Goal: Transaction & Acquisition: Download file/media

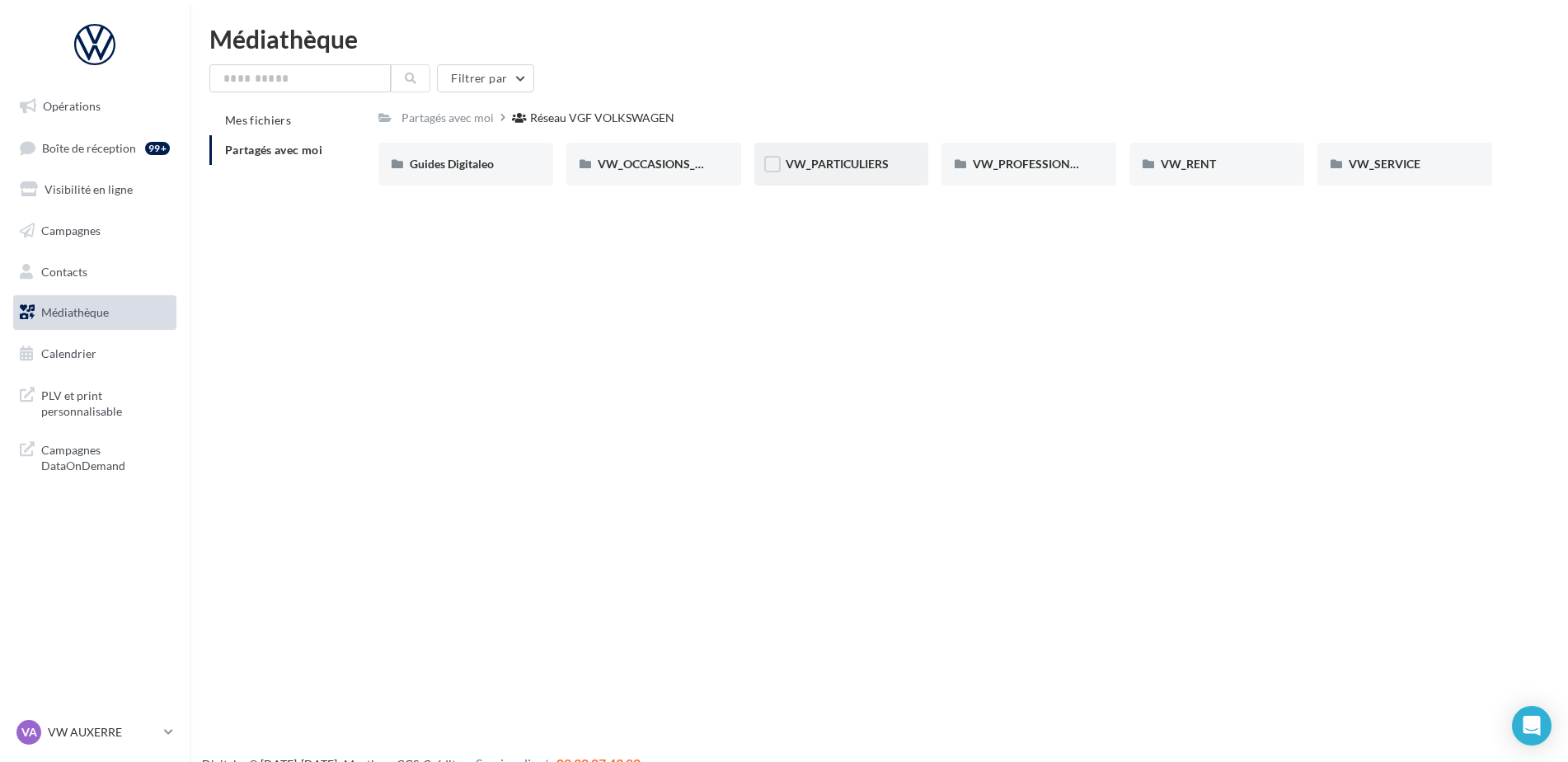
click at [863, 173] on div "VW_PARTICULIERS" at bounding box center [842, 163] width 112 height 16
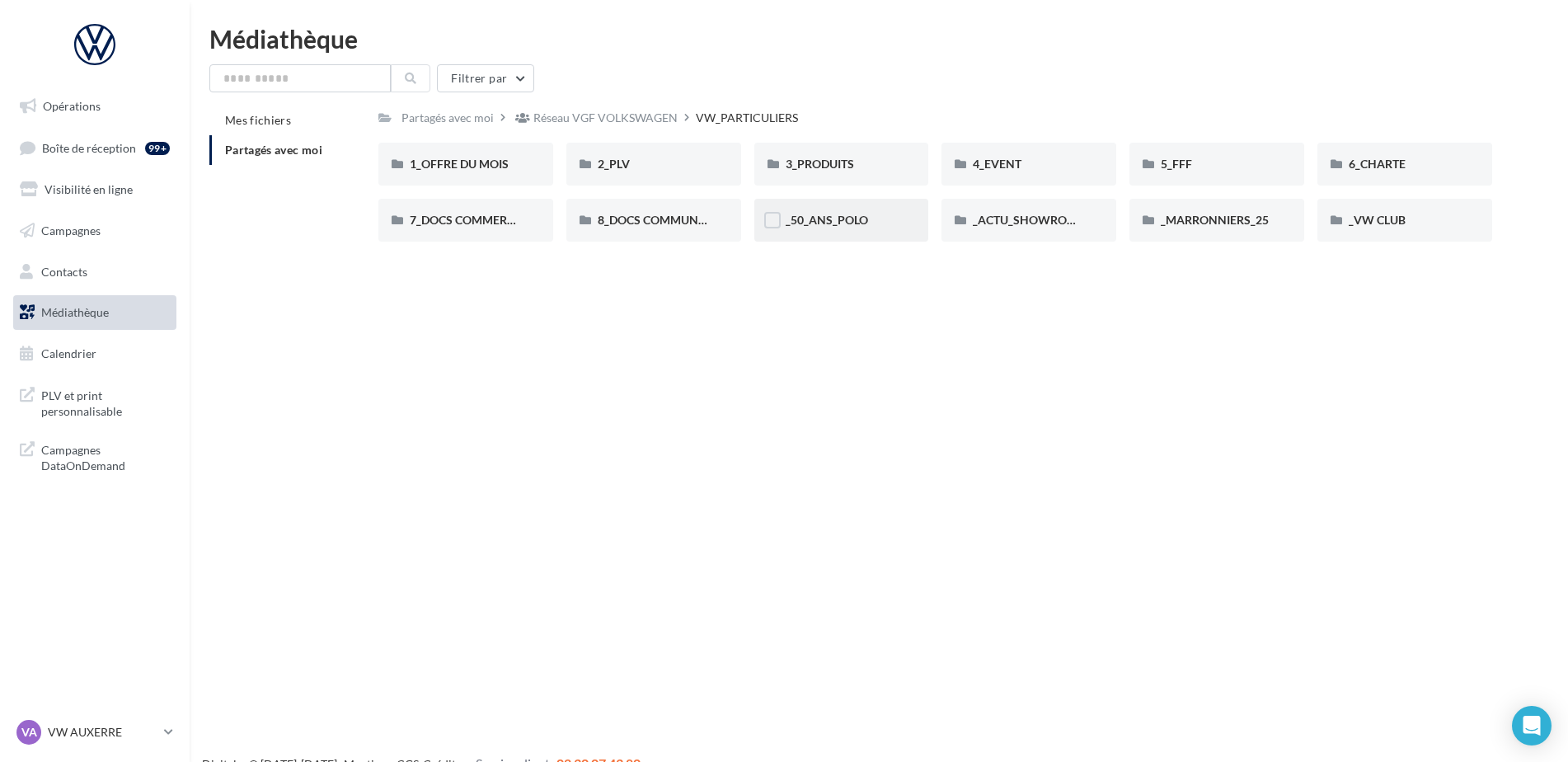
click at [869, 222] on div "_50_ANS_POLO" at bounding box center [842, 220] width 112 height 16
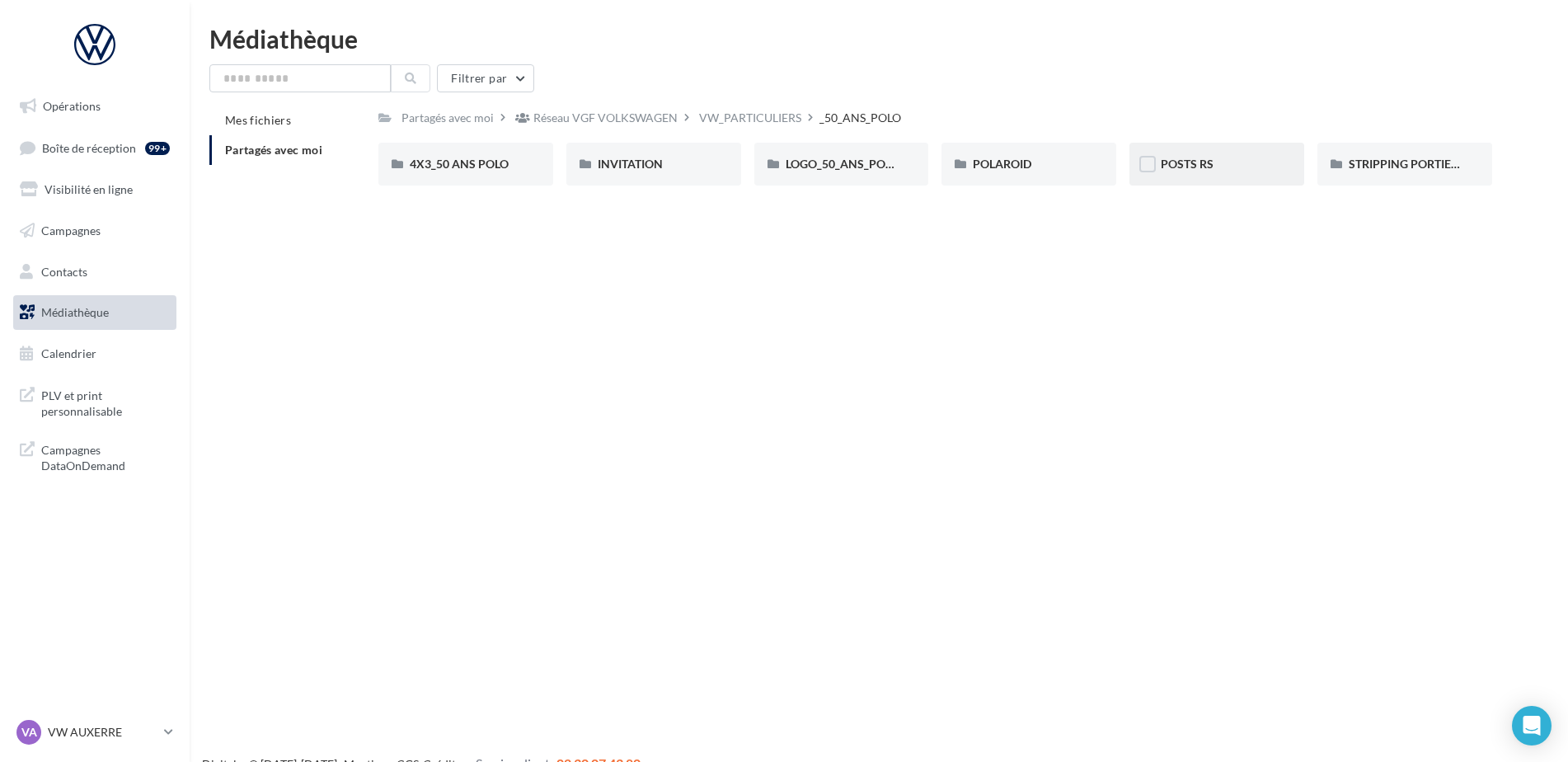
click at [1215, 176] on div "POSTS RS" at bounding box center [1217, 164] width 175 height 43
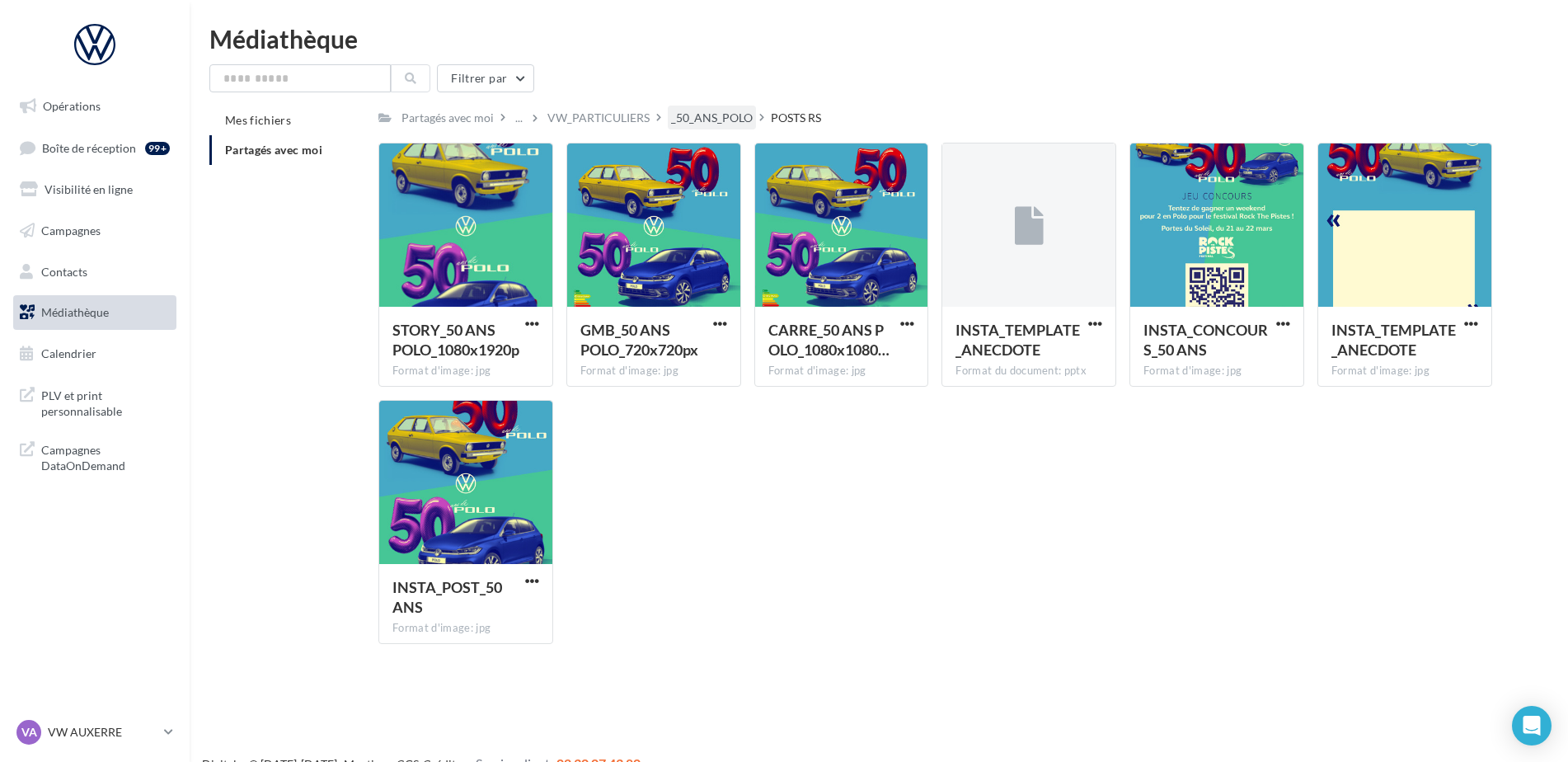
click at [729, 124] on div "_50_ANS_POLO" at bounding box center [712, 118] width 82 height 16
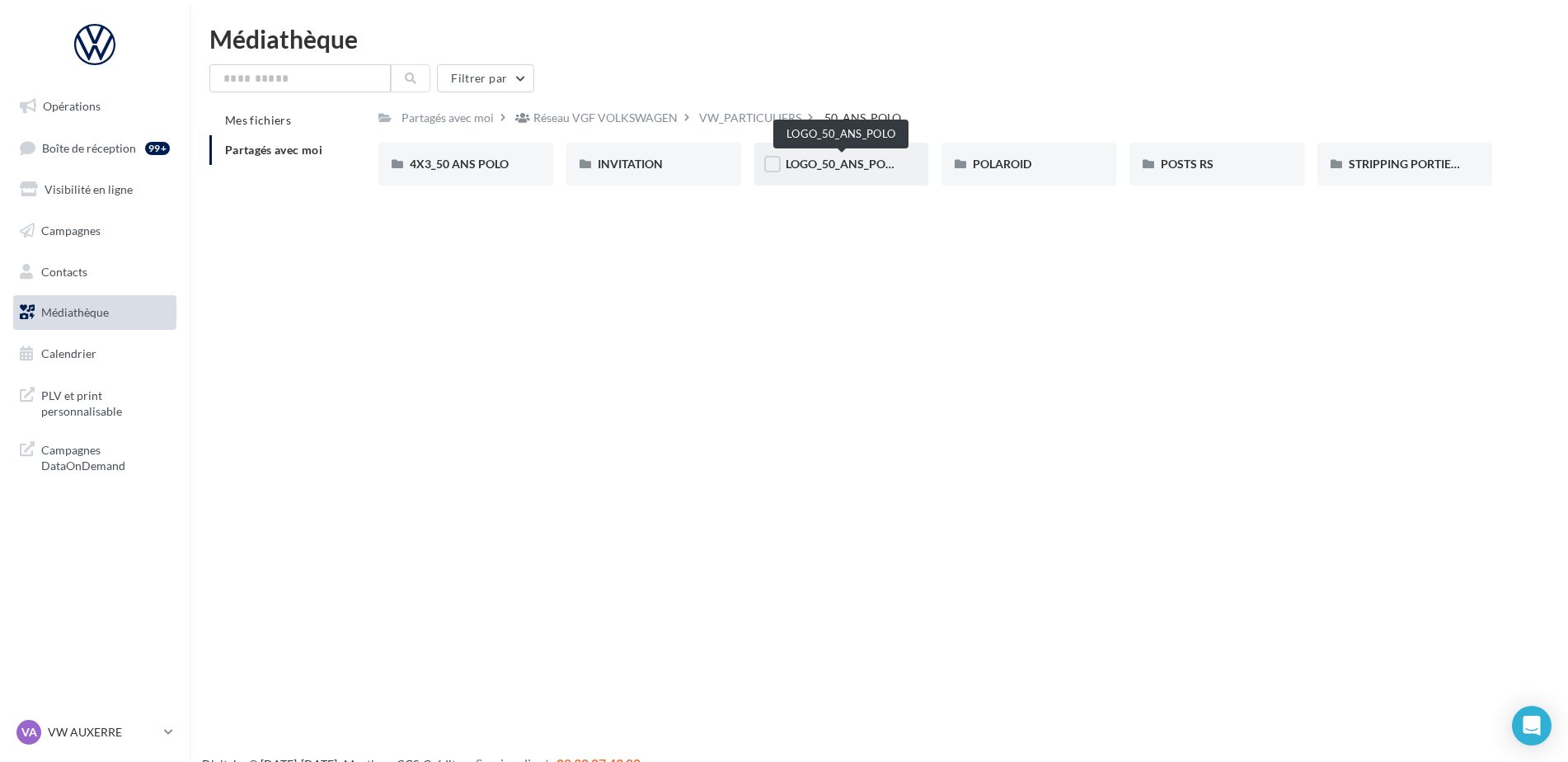
click at [892, 159] on span "LOGO_50_ANS_POLO" at bounding box center [842, 163] width 114 height 14
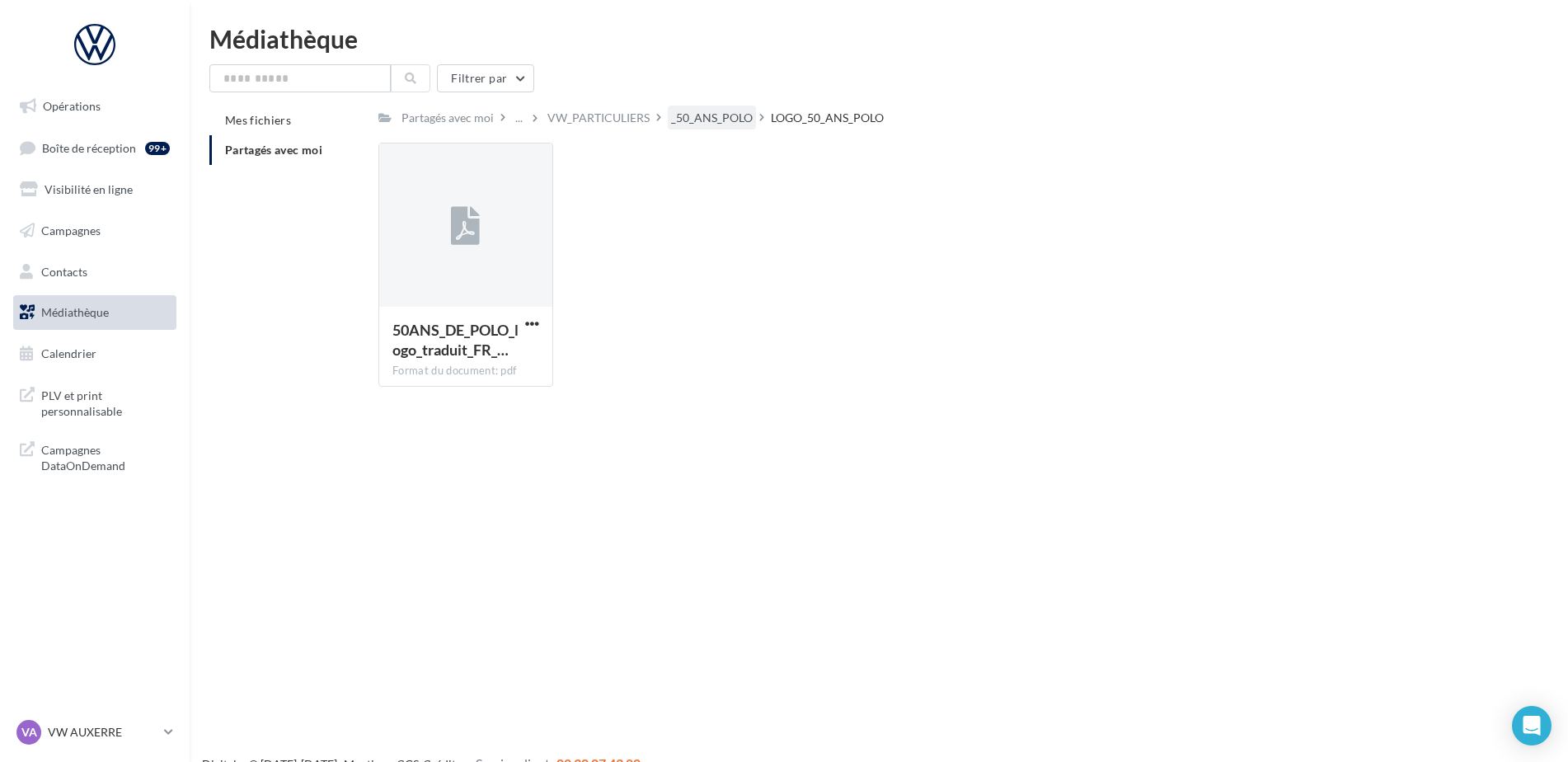
click at [719, 119] on div "_50_ANS_POLO" at bounding box center [712, 118] width 82 height 16
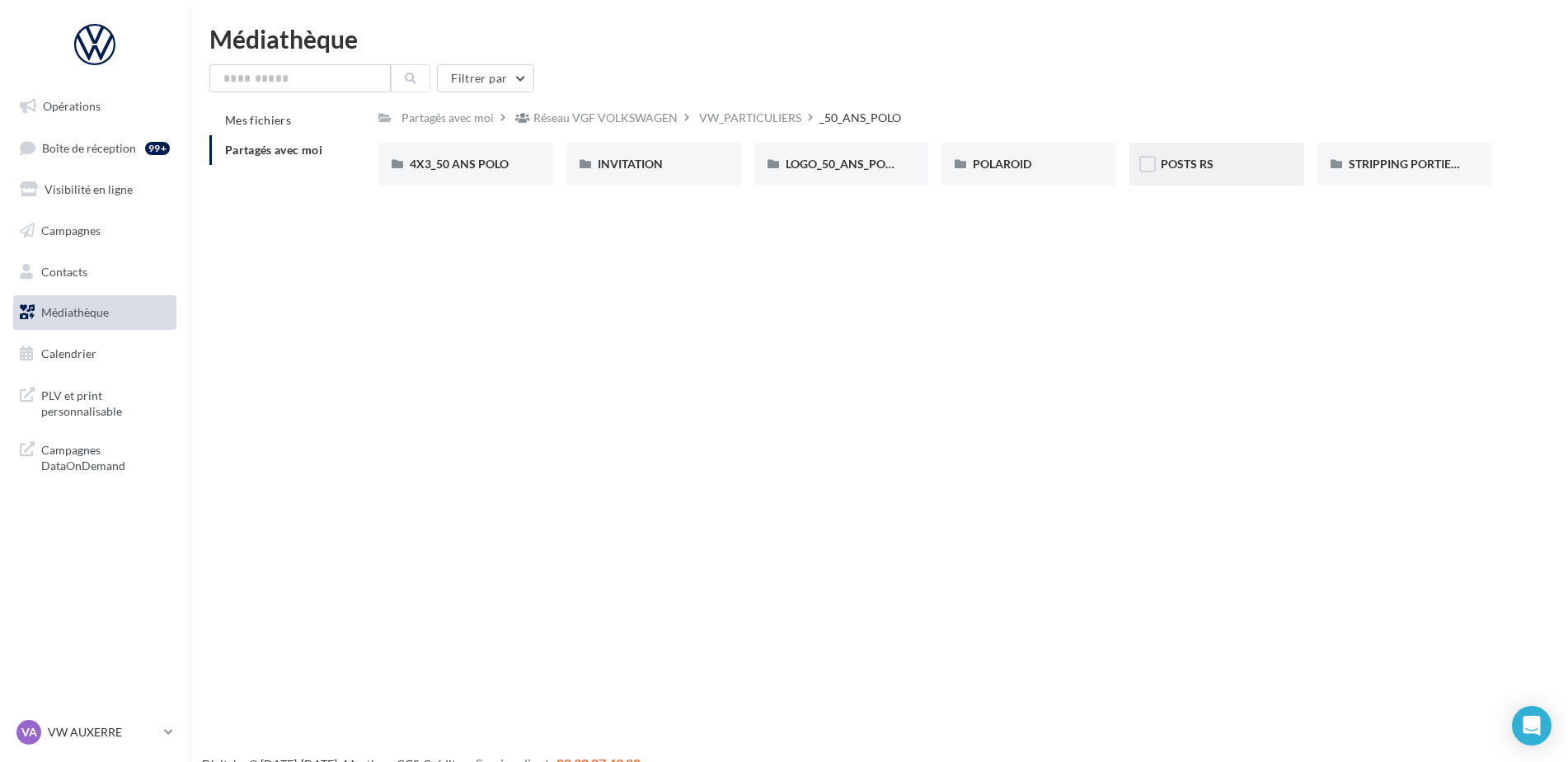
click at [1203, 155] on div "POSTS RS" at bounding box center [1217, 164] width 175 height 43
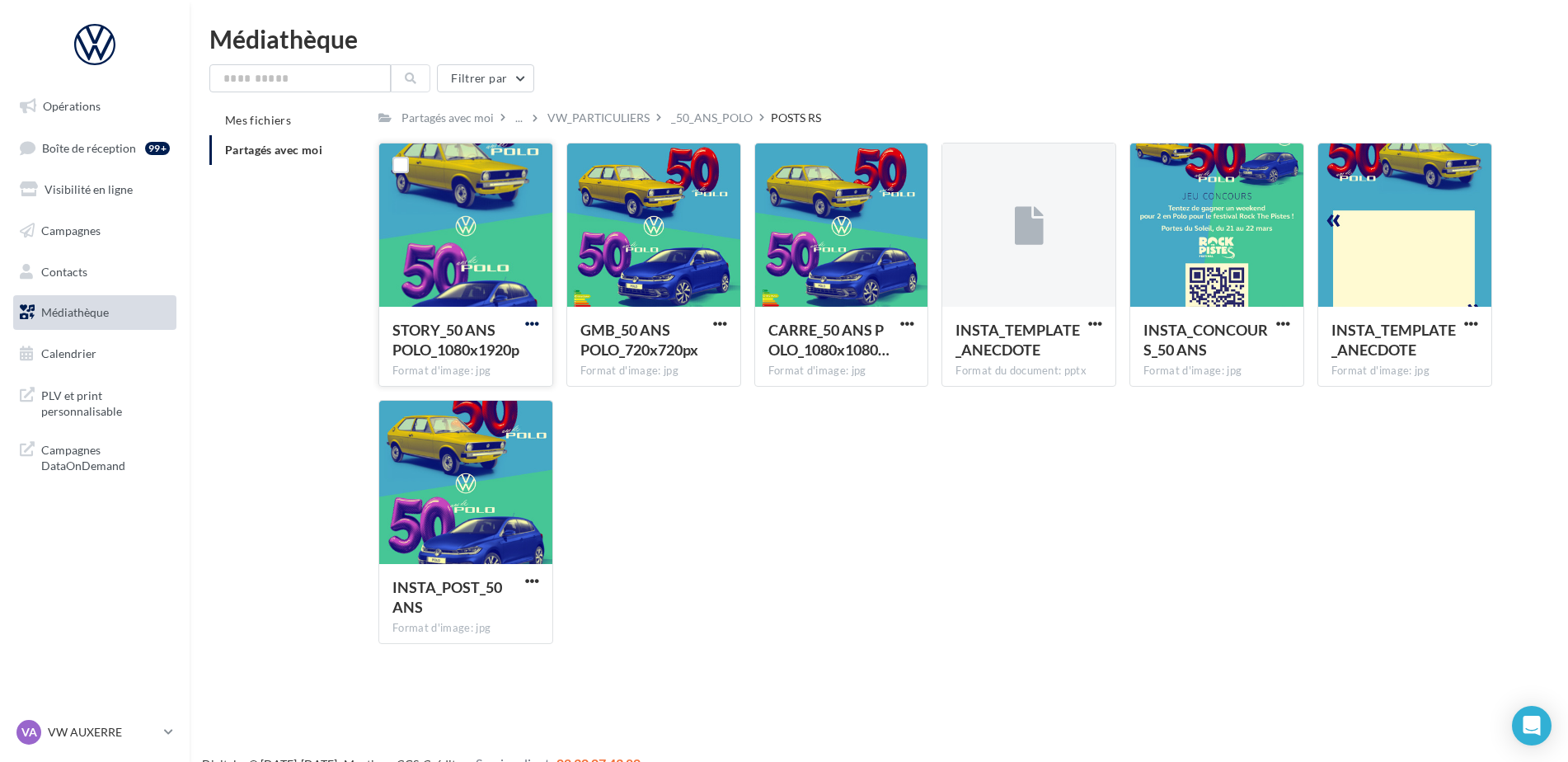
click at [531, 326] on span "button" at bounding box center [532, 323] width 14 height 14
click at [482, 359] on button "Télécharger" at bounding box center [460, 356] width 165 height 43
click at [912, 323] on span "button" at bounding box center [907, 323] width 14 height 14
click at [880, 346] on button "Télécharger" at bounding box center [835, 356] width 165 height 43
click at [930, 492] on div "STORY_50 ANS POLO_1080x1920p Format d'image: jpg STORY_50 ANS POLO_1080x1920p G…" at bounding box center [942, 400] width 1127 height 514
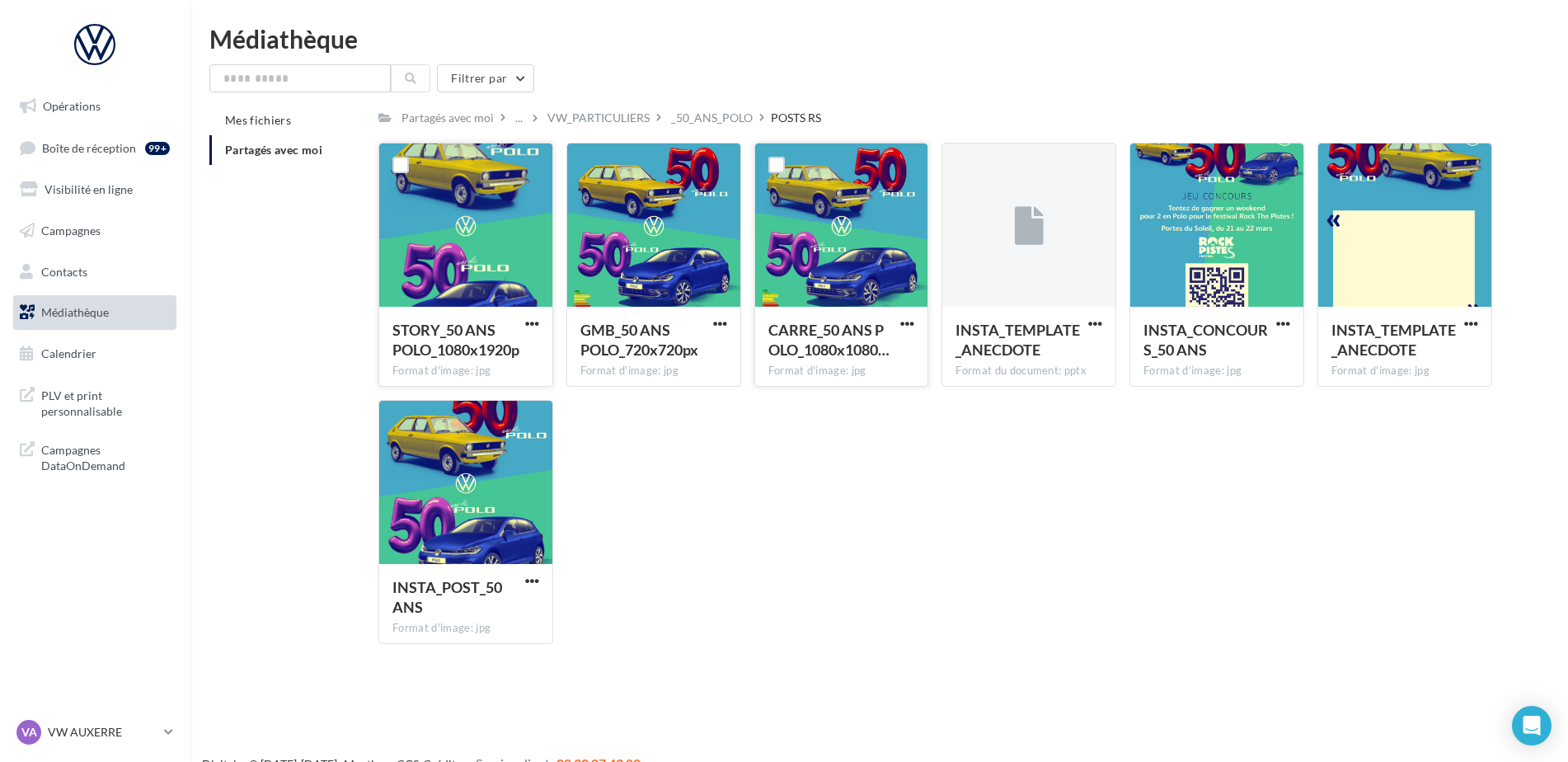
click at [721, 119] on div "_50_ANS_POLO" at bounding box center [712, 118] width 82 height 16
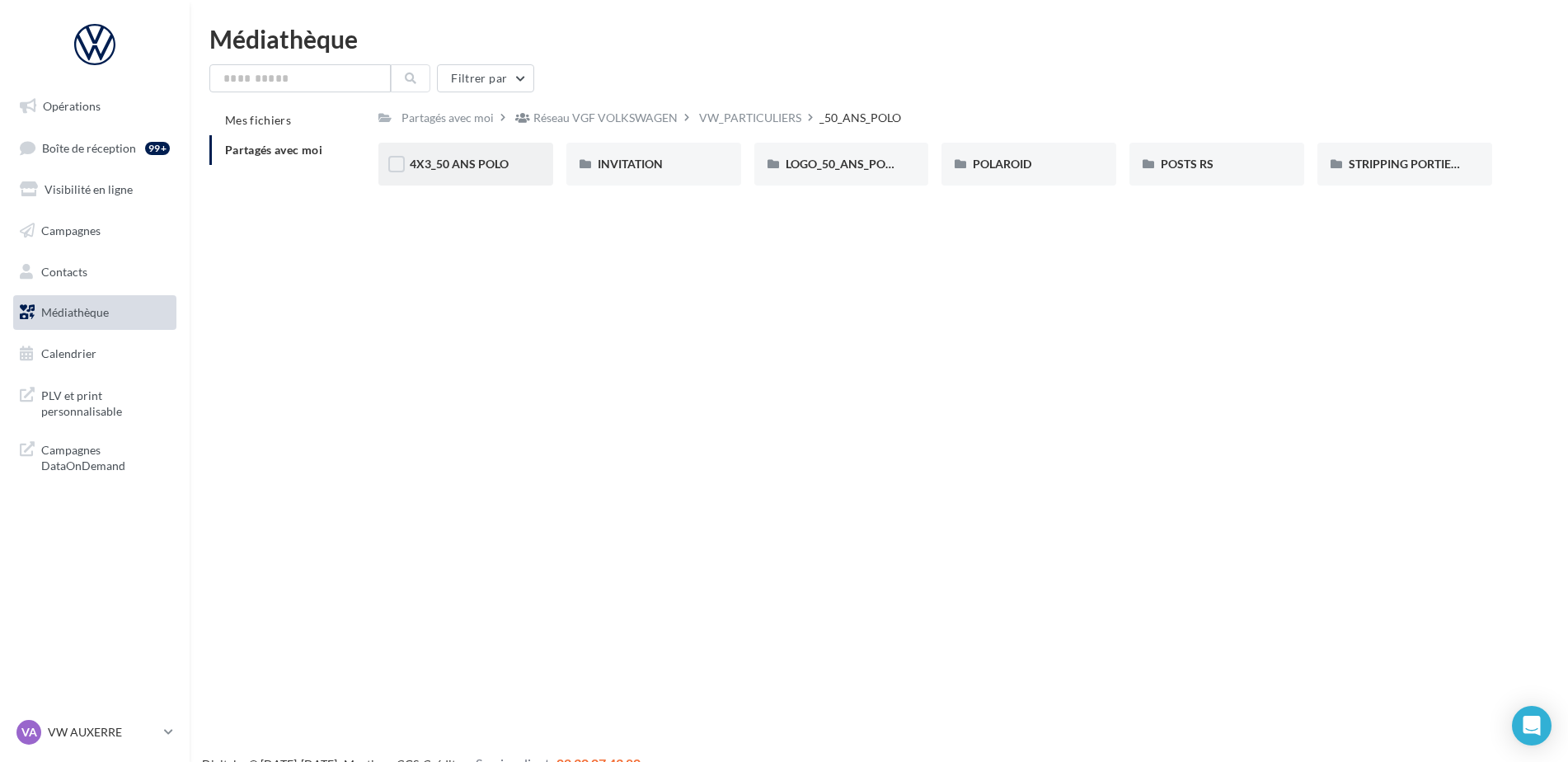
click at [518, 166] on div "4X3_50 ANS POLO" at bounding box center [466, 163] width 112 height 16
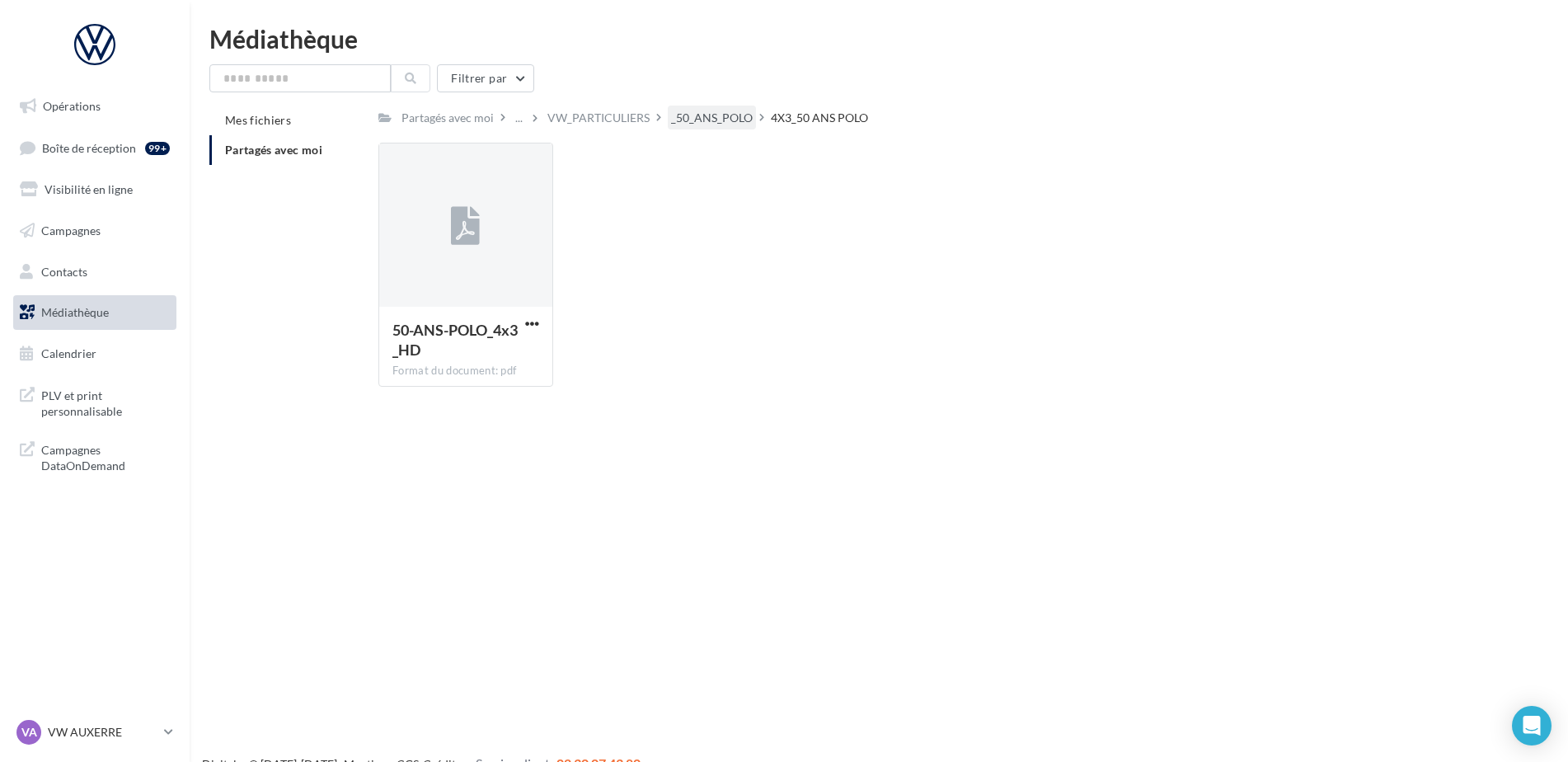
click at [704, 118] on div "_50_ANS_POLO" at bounding box center [712, 118] width 82 height 16
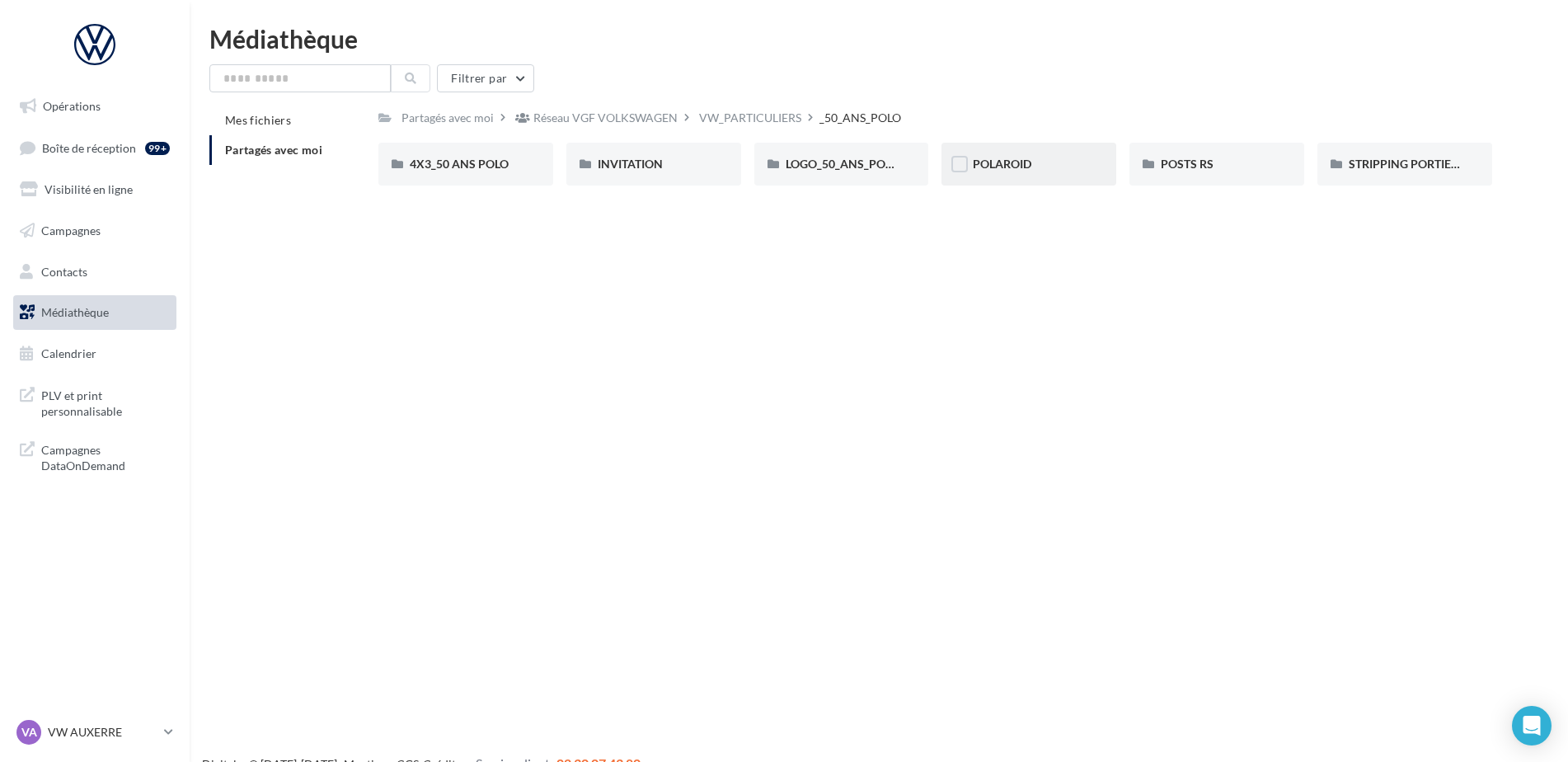
click at [1050, 165] on div "POLAROID" at bounding box center [1028, 163] width 112 height 16
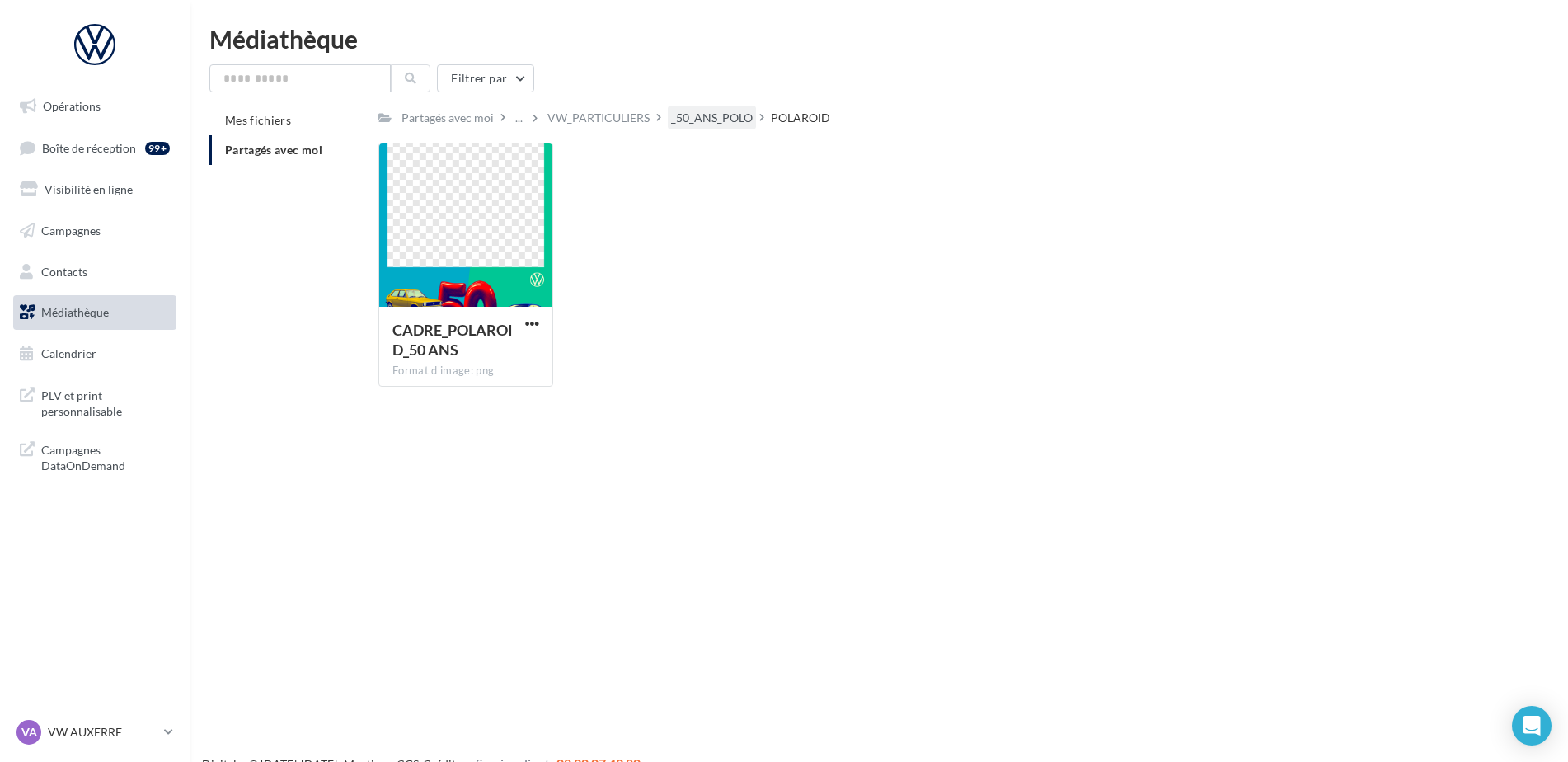
click at [715, 126] on div "_50_ANS_POLO" at bounding box center [712, 118] width 82 height 16
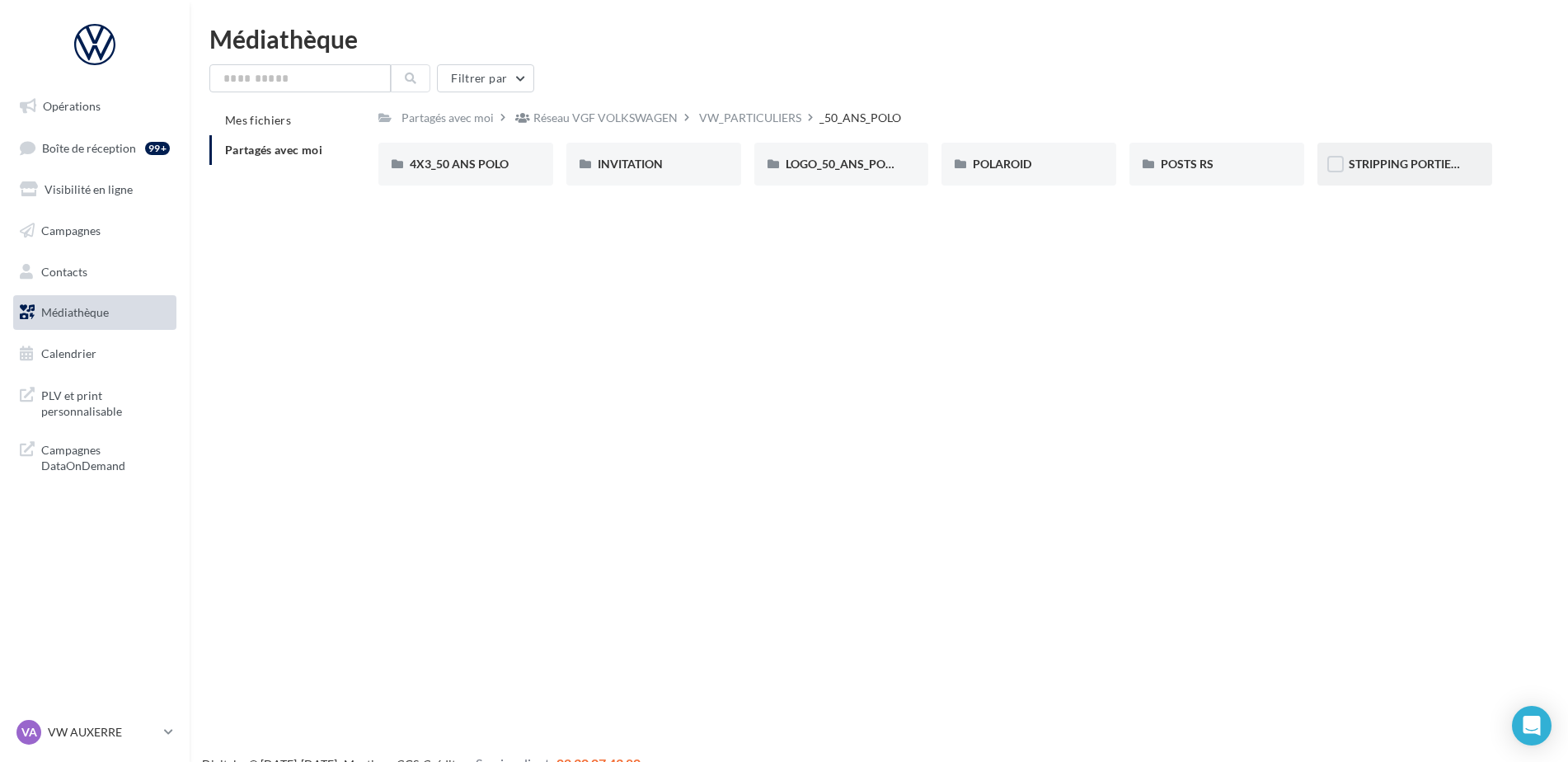
click at [1418, 178] on div "STRIPPING PORTIERE" at bounding box center [1405, 164] width 175 height 43
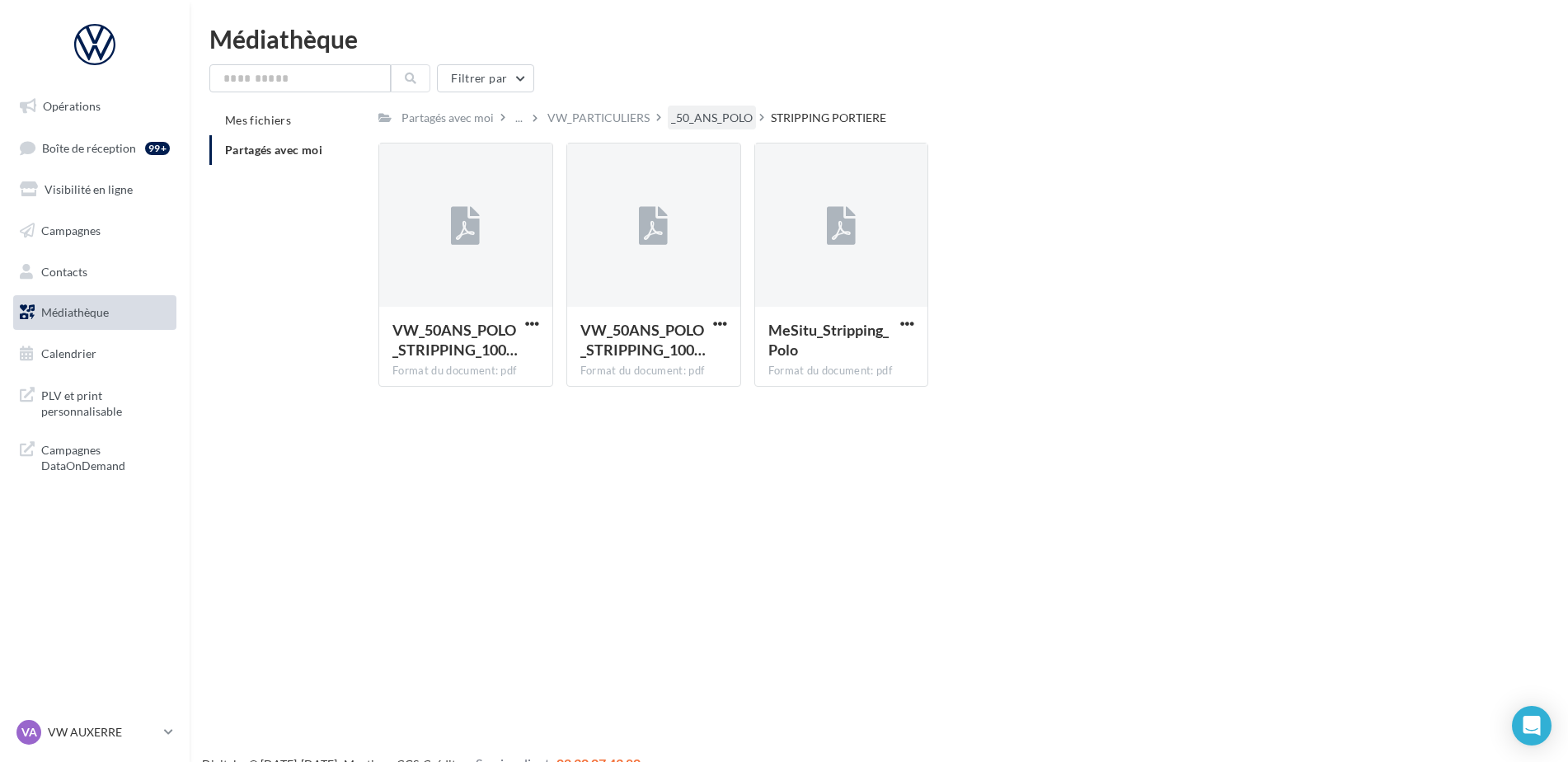
click at [737, 112] on div "_50_ANS_POLO" at bounding box center [712, 118] width 82 height 16
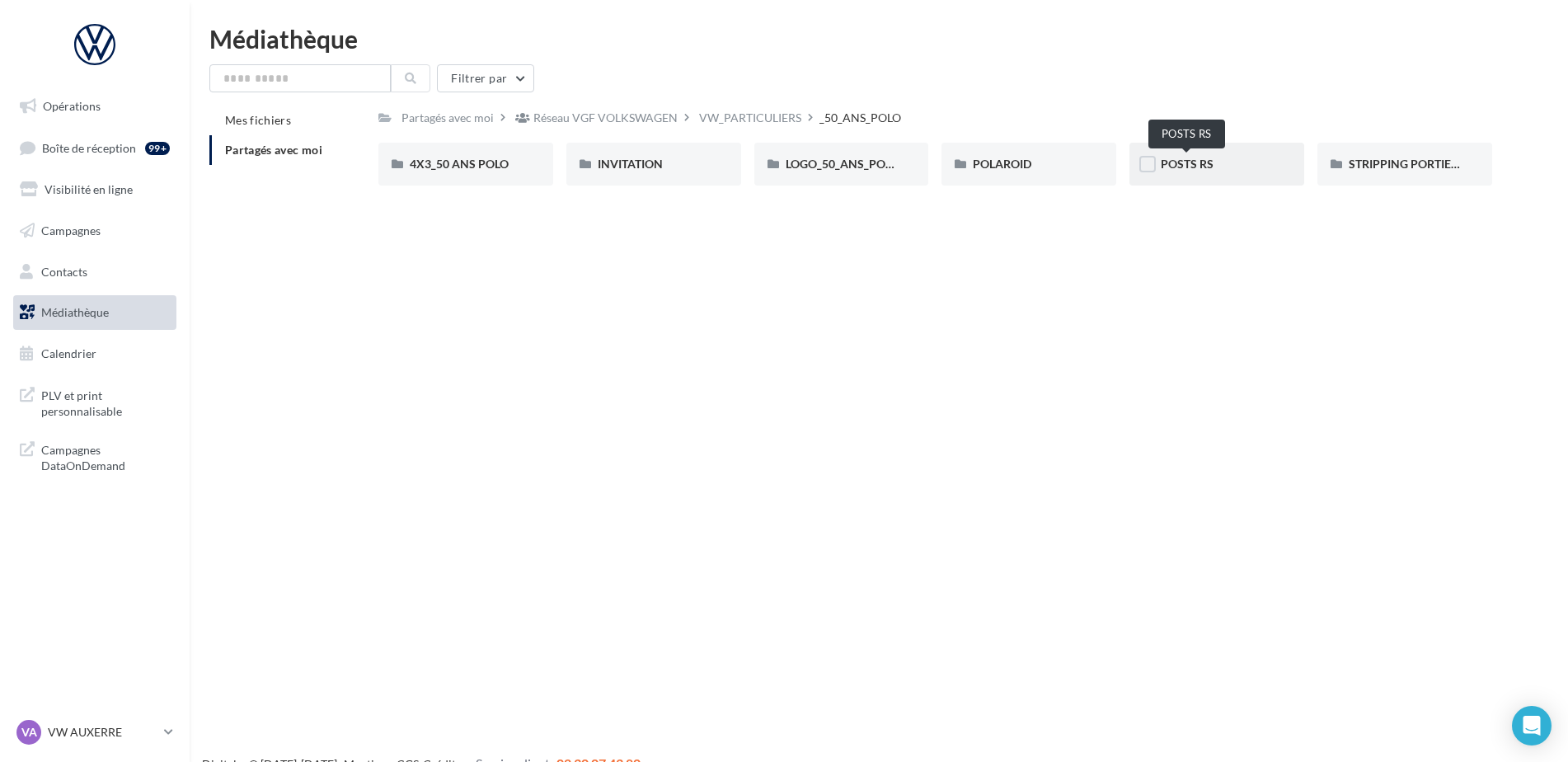
click at [1185, 157] on span "POSTS RS" at bounding box center [1187, 163] width 52 height 14
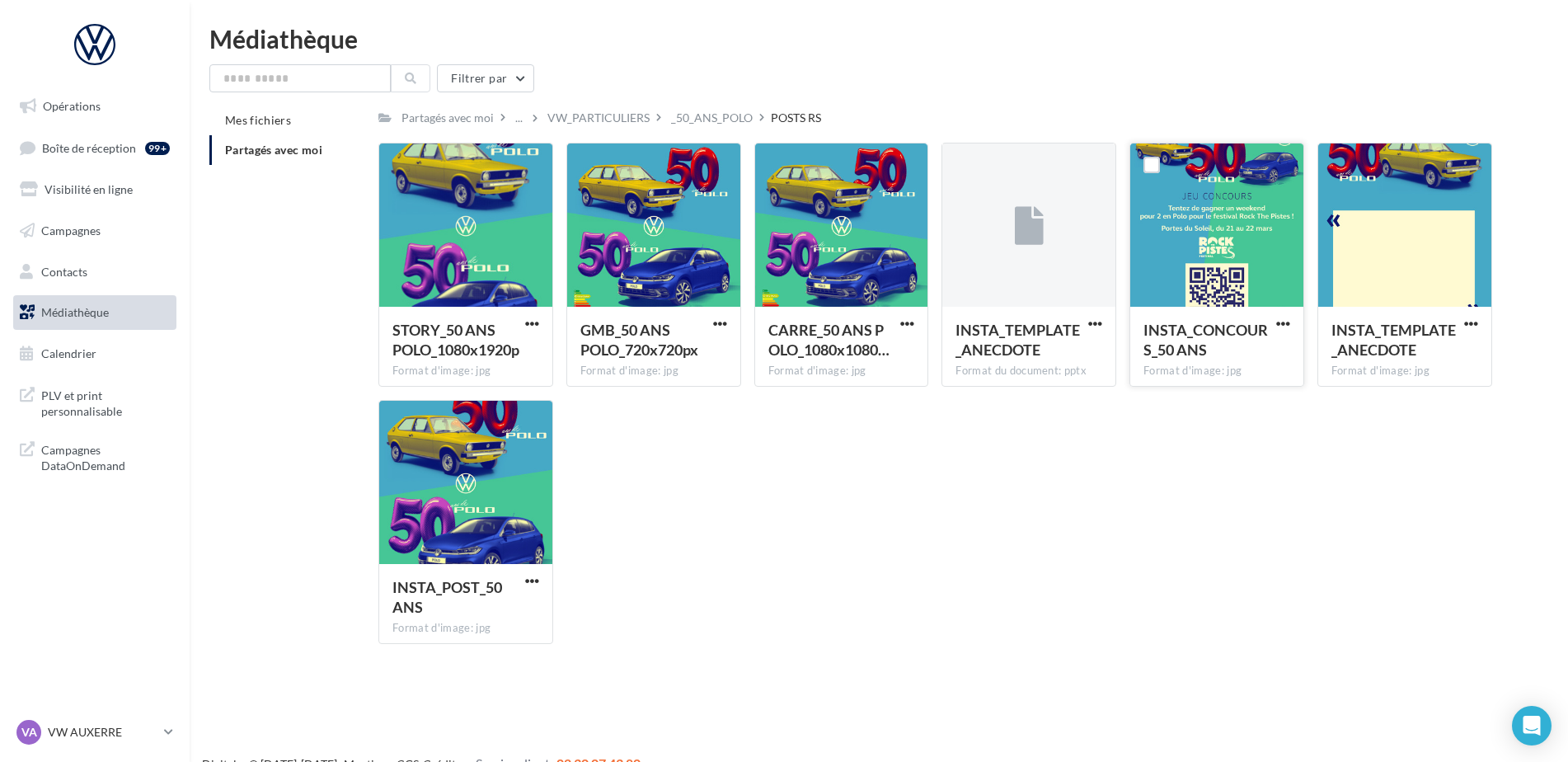
click at [1291, 320] on button "button" at bounding box center [1283, 324] width 20 height 16
click at [1231, 355] on button "Télécharger" at bounding box center [1211, 356] width 165 height 43
